Goal: Transaction & Acquisition: Download file/media

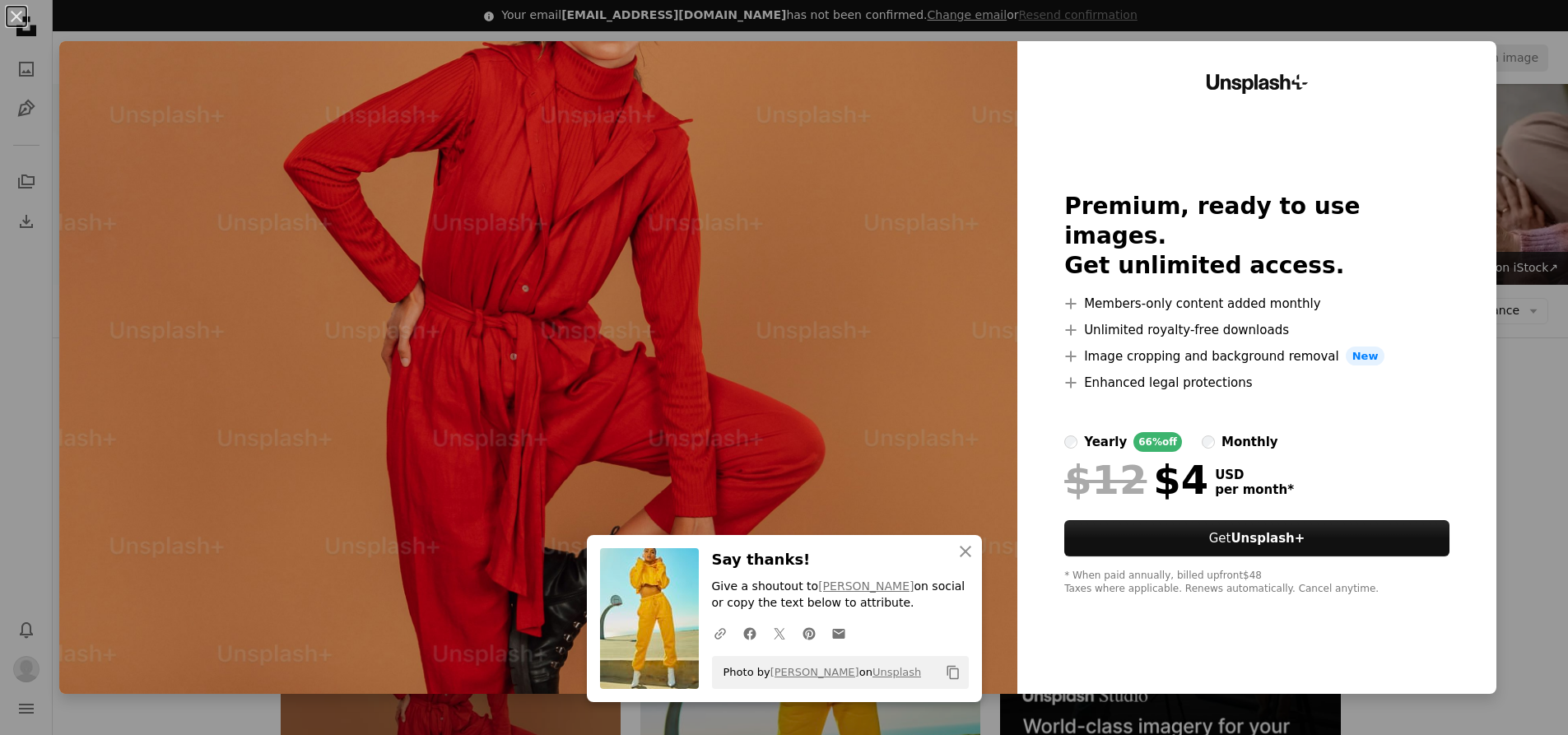
scroll to position [493, 0]
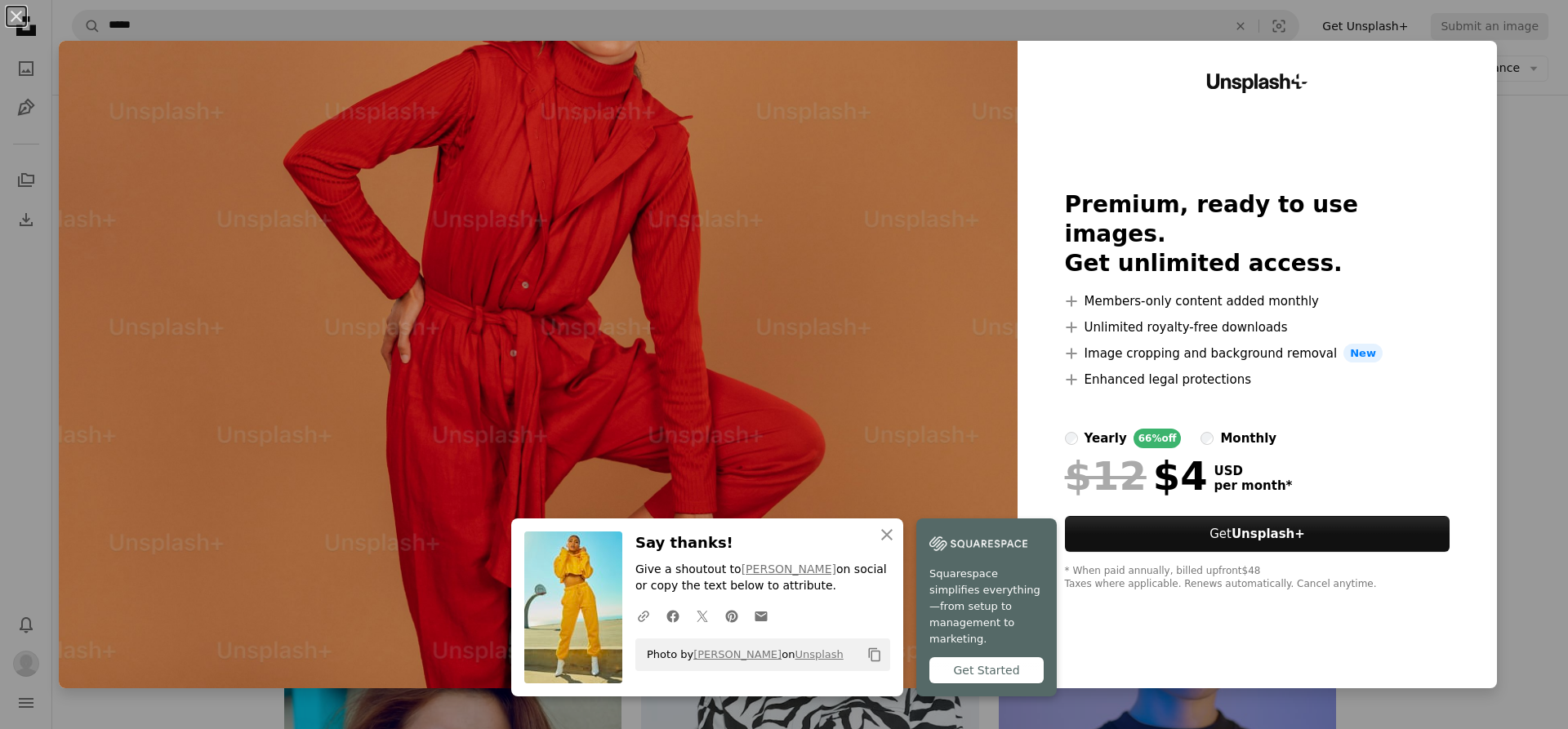
click at [14, 16] on button "An X shape" at bounding box center [16, 16] width 20 height 20
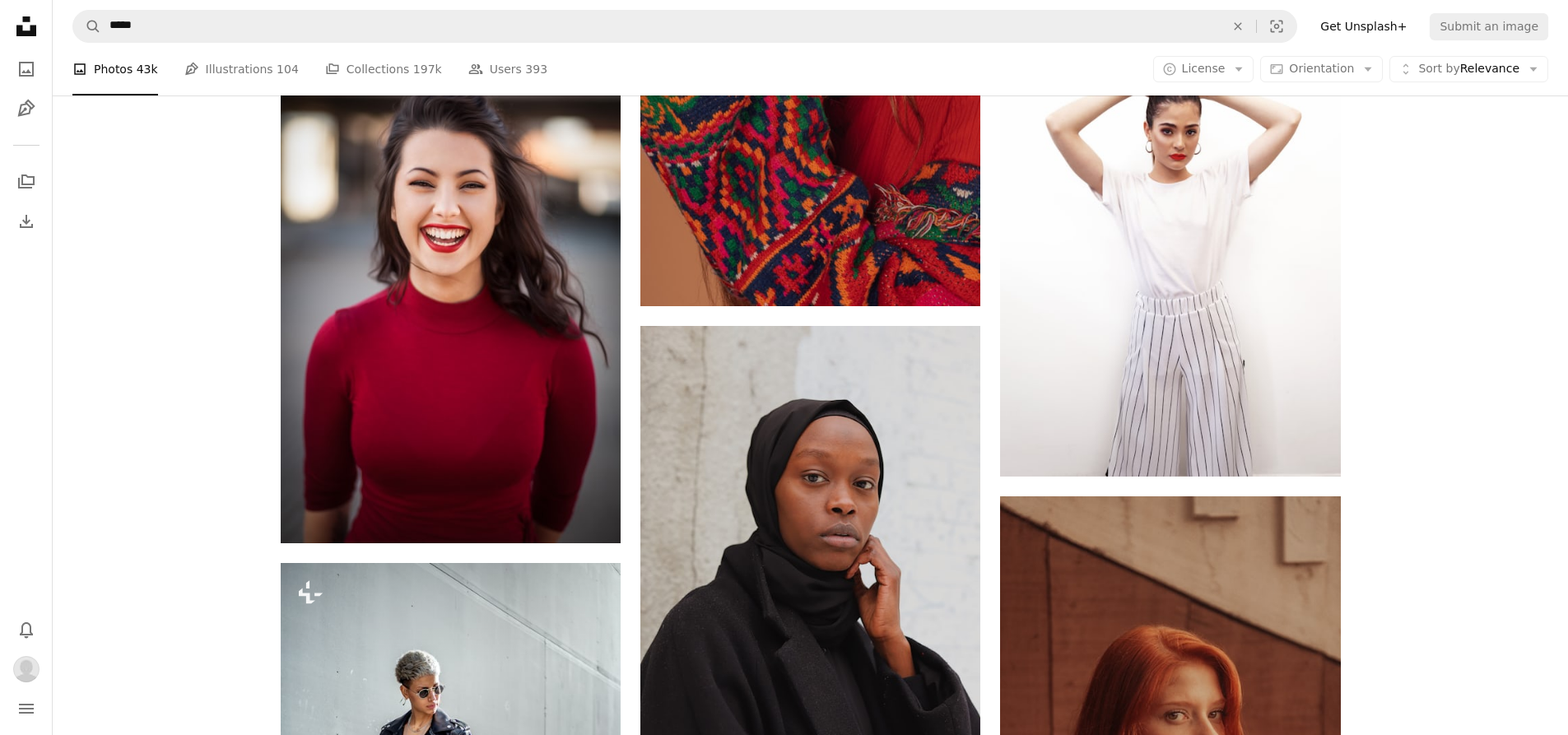
scroll to position [2964, 0]
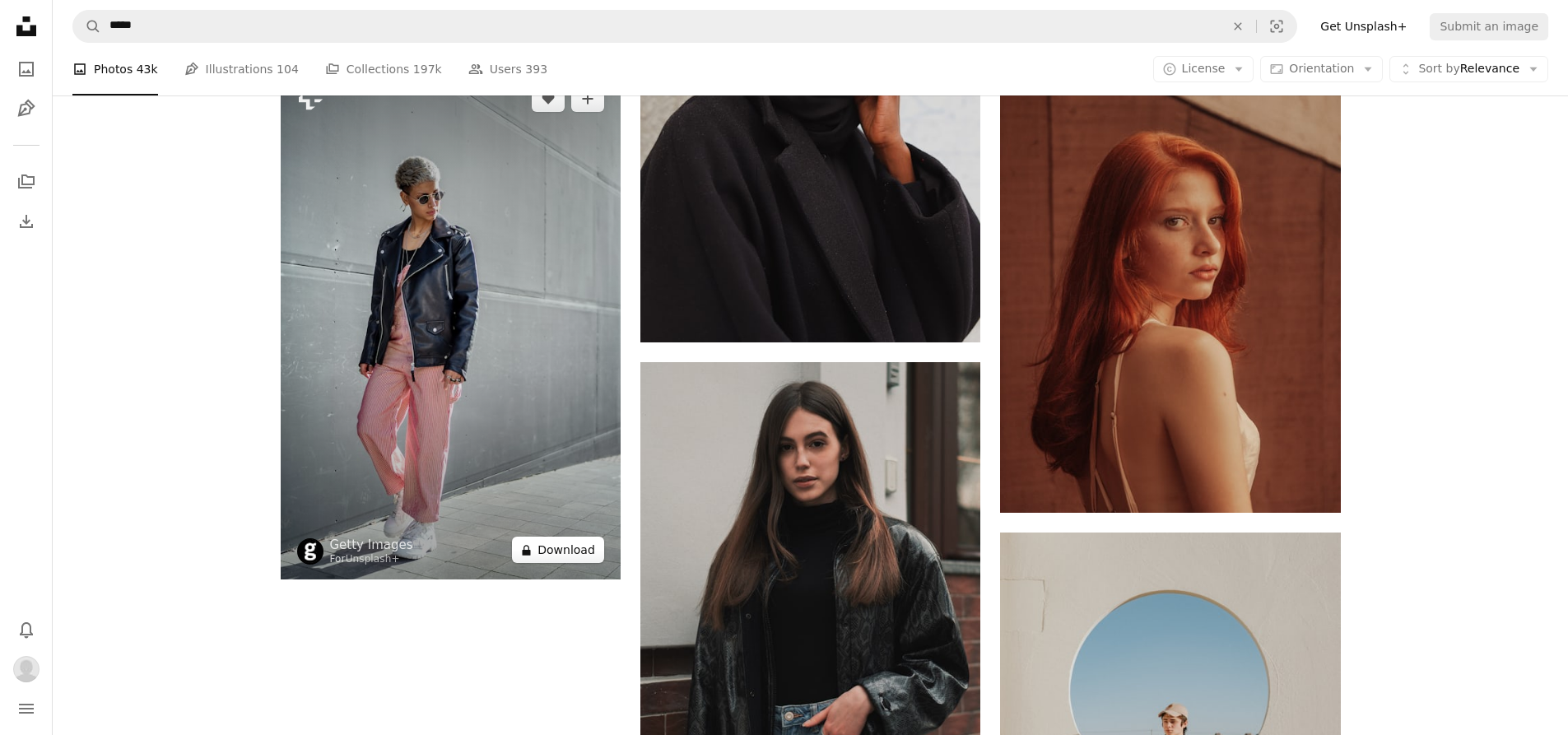
click at [552, 554] on button "A lock Download" at bounding box center [558, 550] width 92 height 26
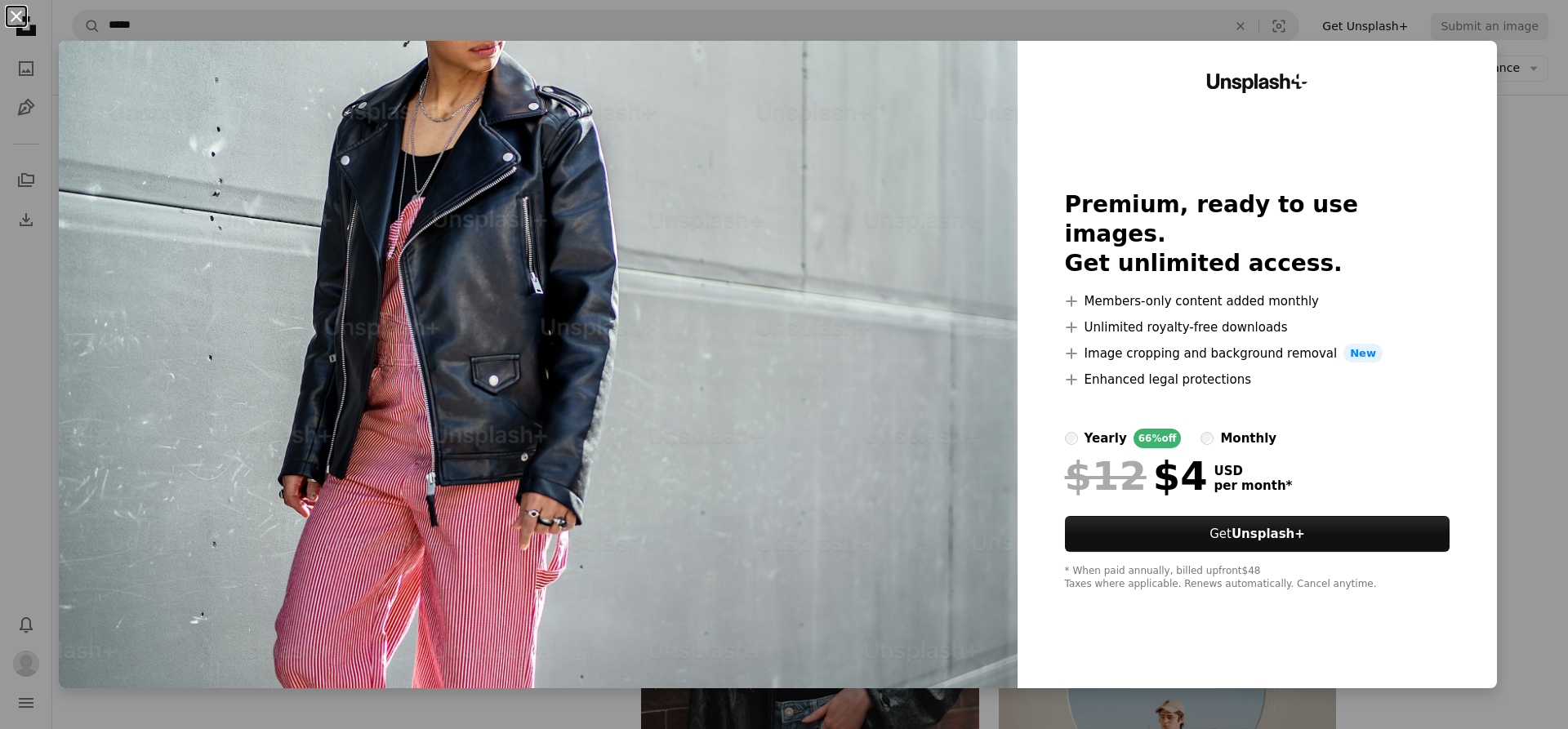
click at [16, 19] on button "An X shape" at bounding box center [16, 16] width 20 height 20
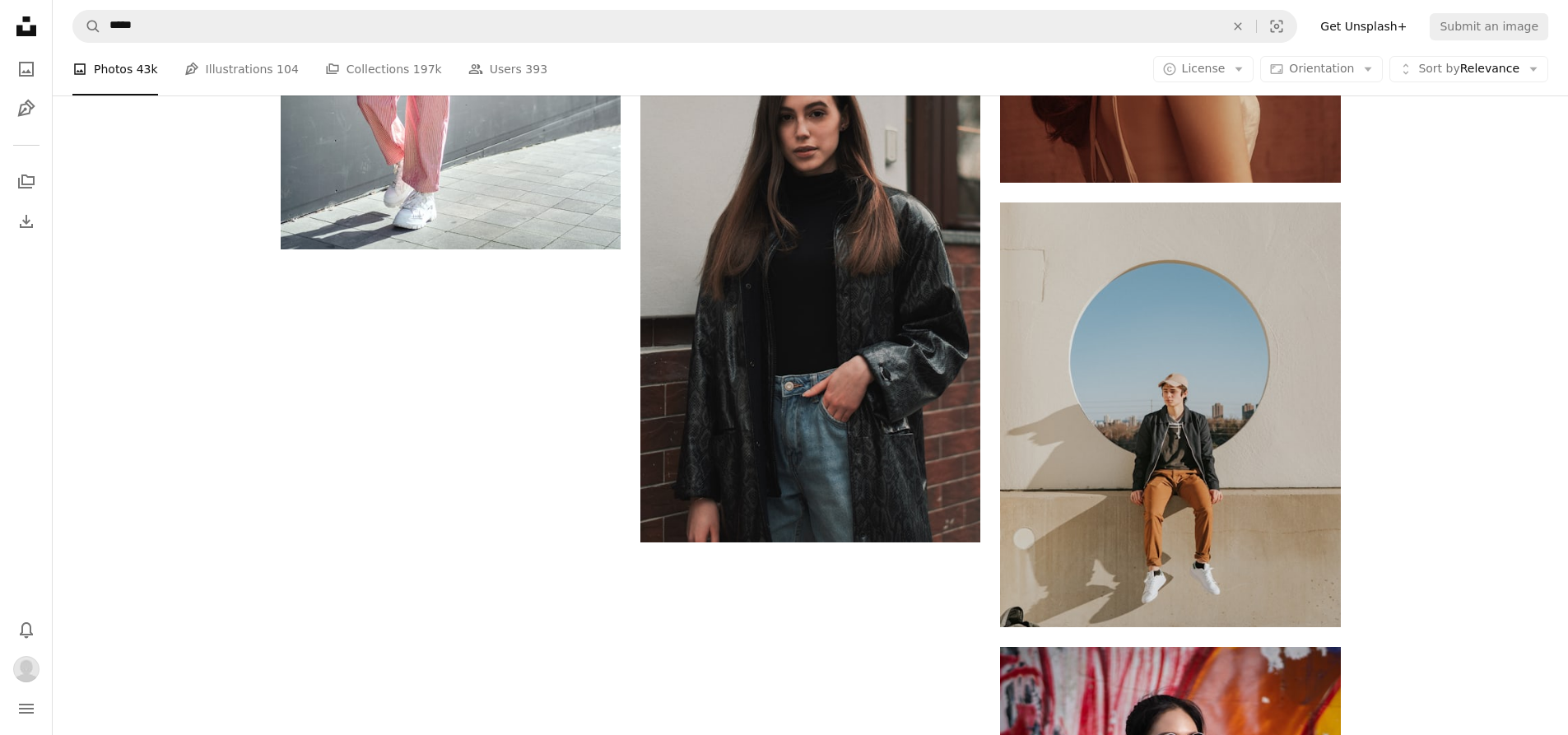
scroll to position [3210, 0]
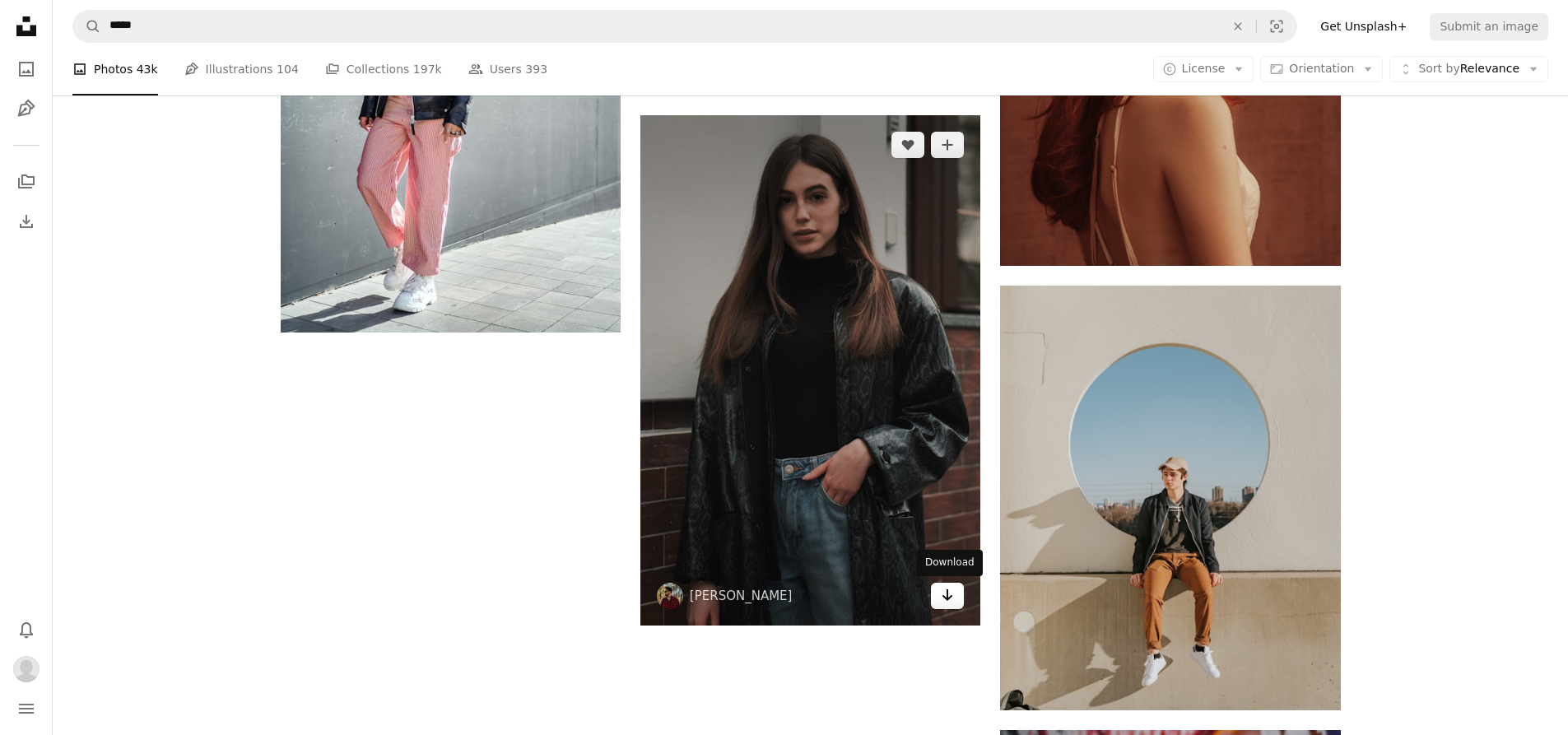
click at [945, 594] on icon "Arrow pointing down" at bounding box center [947, 595] width 13 height 20
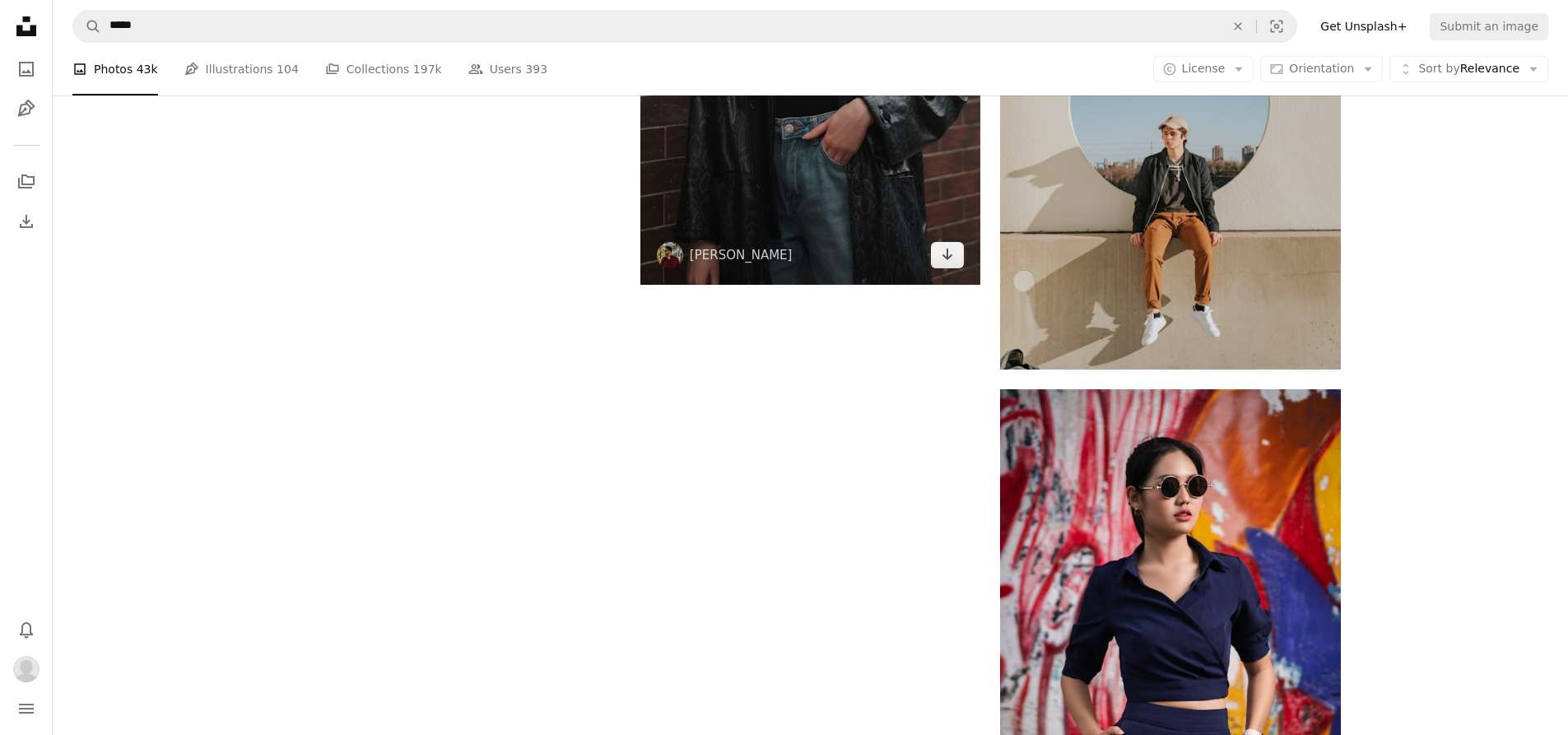
scroll to position [3452, 0]
